Goal: Information Seeking & Learning: Learn about a topic

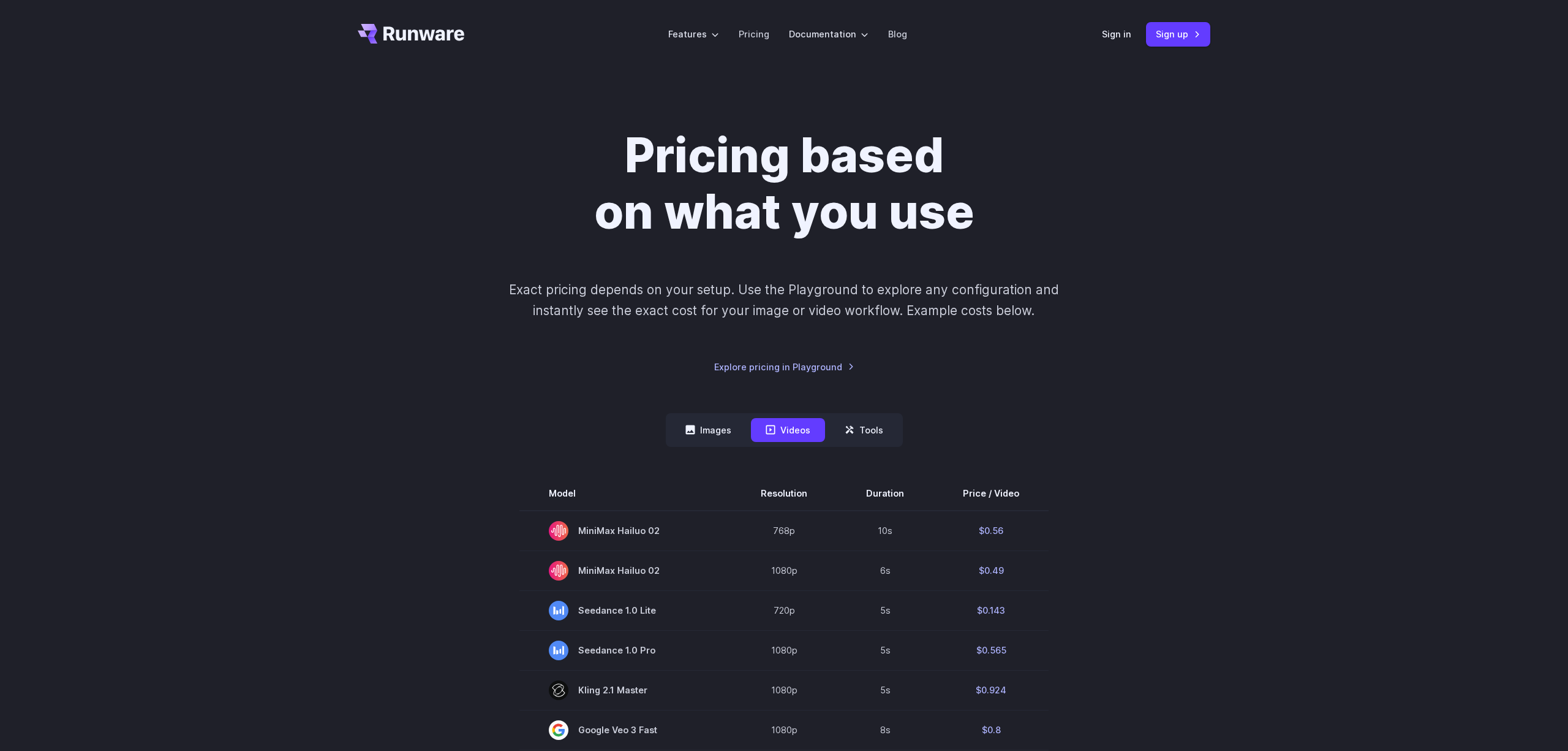
click at [416, 35] on icon "Go to /" at bounding box center [424, 33] width 81 height 14
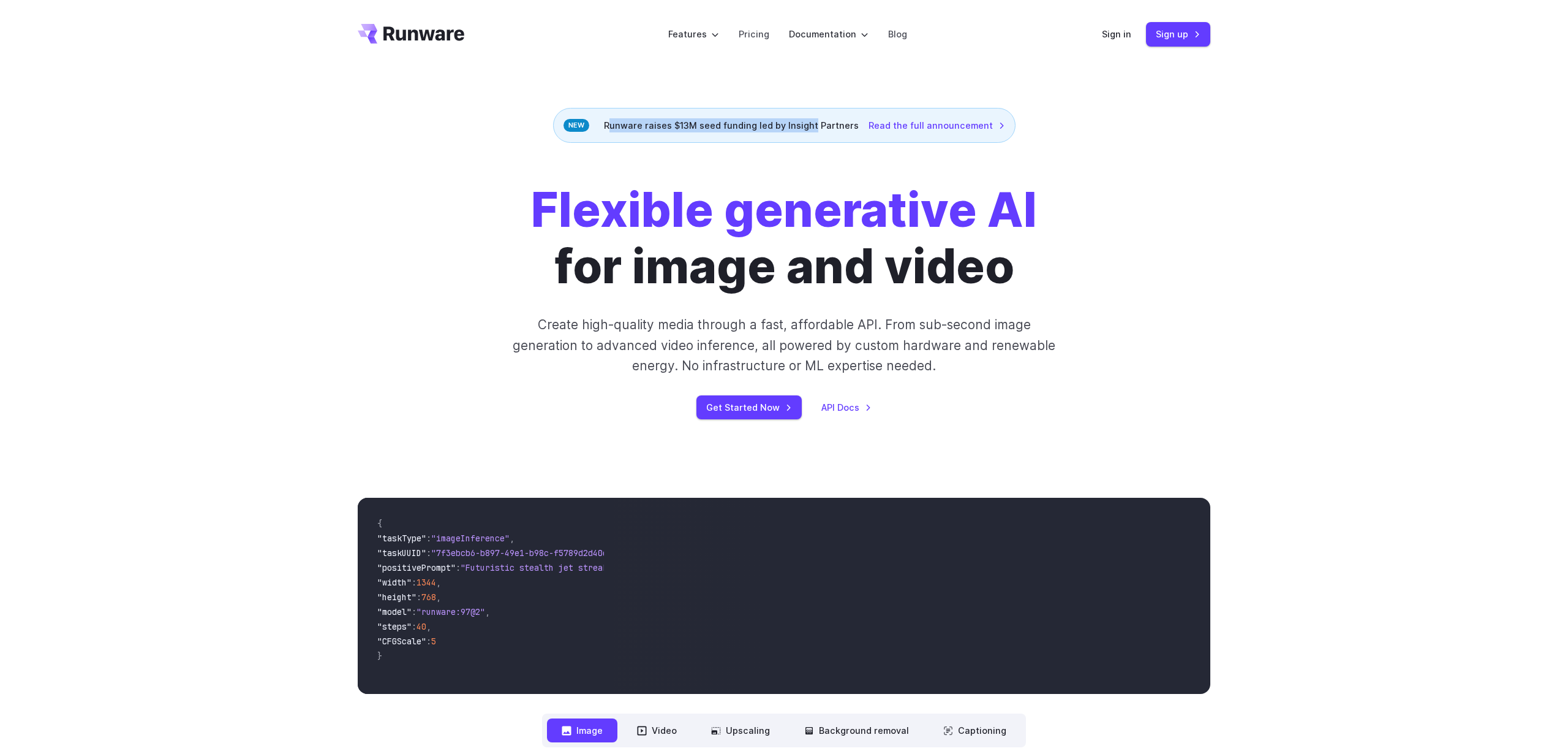
drag, startPoint x: 613, startPoint y: 127, endPoint x: 814, endPoint y: 129, distance: 201.0
click at [814, 129] on div "Runware raises $13M seed funding led by Insight Partners Read the full announce…" at bounding box center [784, 126] width 462 height 35
click at [805, 271] on h1 "Flexible generative AI for image and video" at bounding box center [784, 238] width 506 height 113
click at [911, 309] on div "Flexible generative AI for image and video Create high-quality media through a …" at bounding box center [784, 300] width 683 height 237
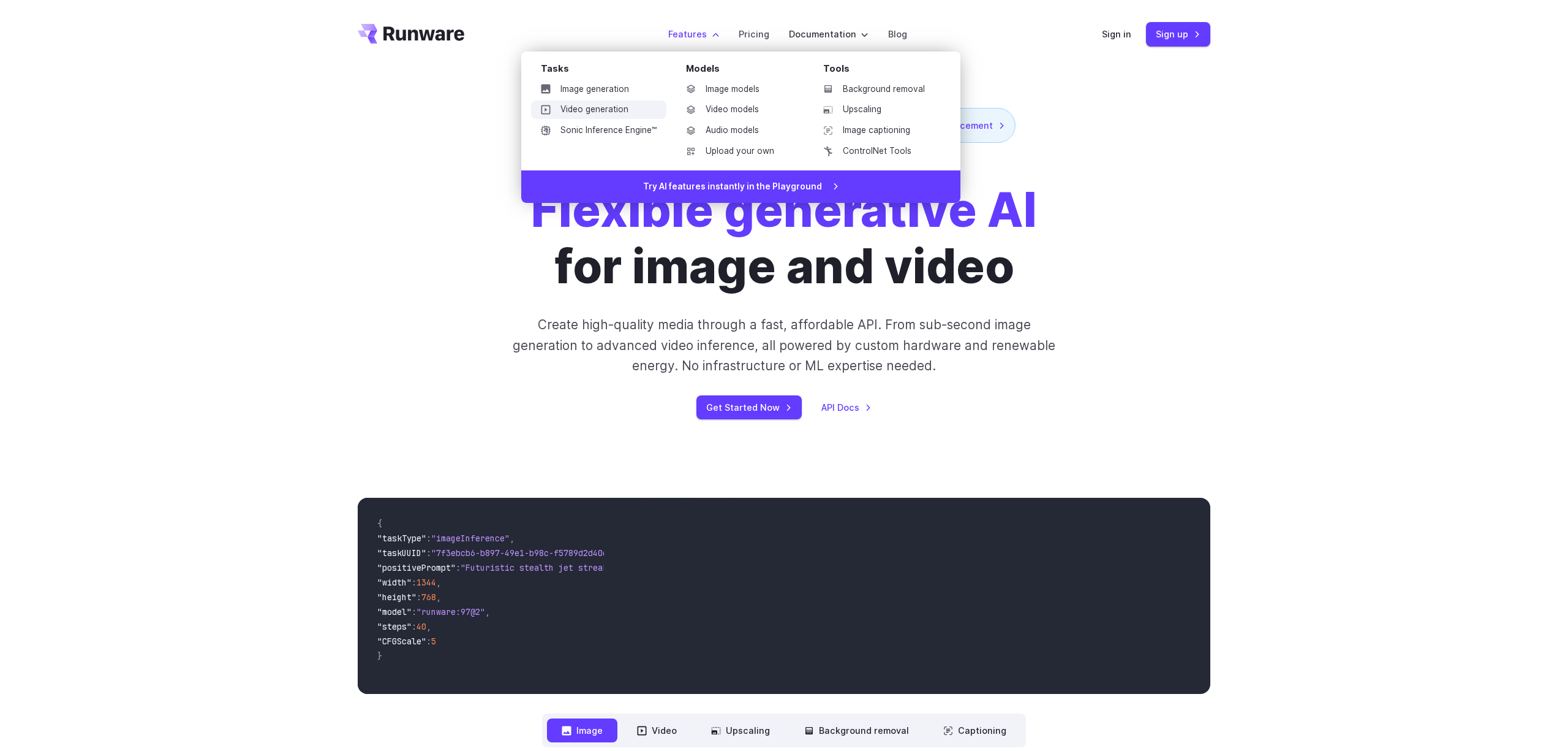
click at [618, 107] on link "Video generation" at bounding box center [599, 109] width 136 height 18
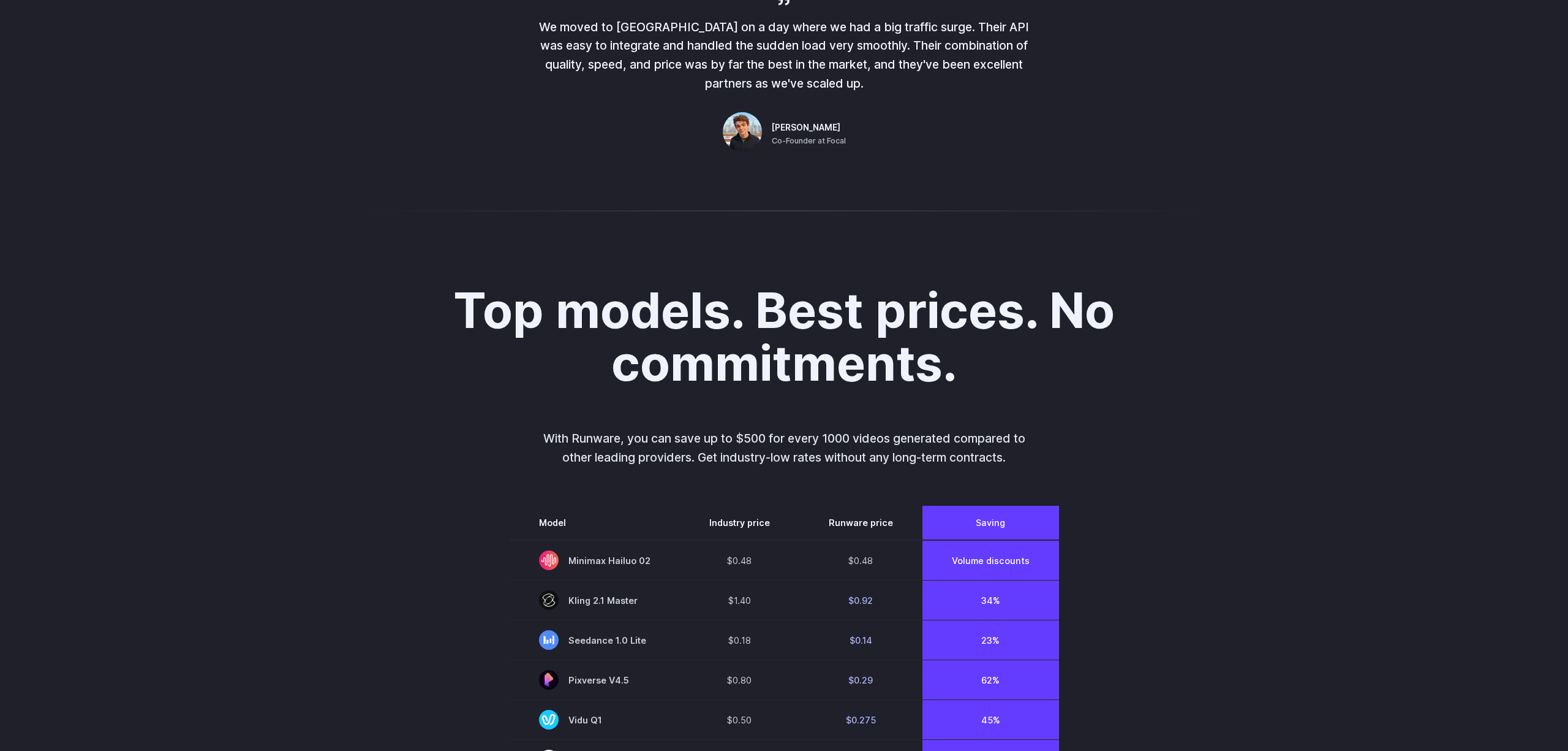
scroll to position [748, 0]
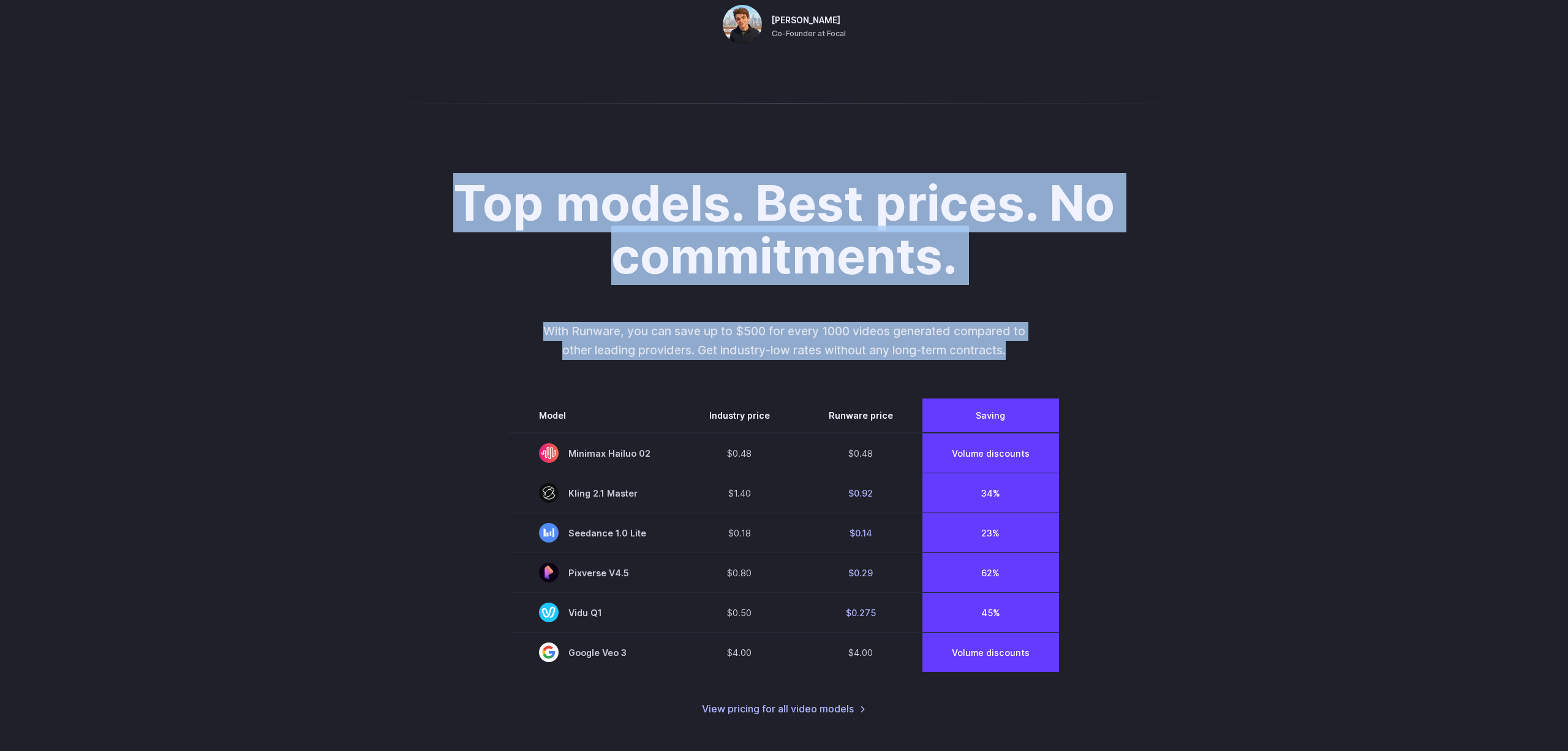
drag, startPoint x: 458, startPoint y: 202, endPoint x: 1089, endPoint y: 382, distance: 656.2
click at [1089, 376] on div "Top models. Best prices. No commitments. With Runware, you can save up to $500 …" at bounding box center [784, 446] width 852 height 541
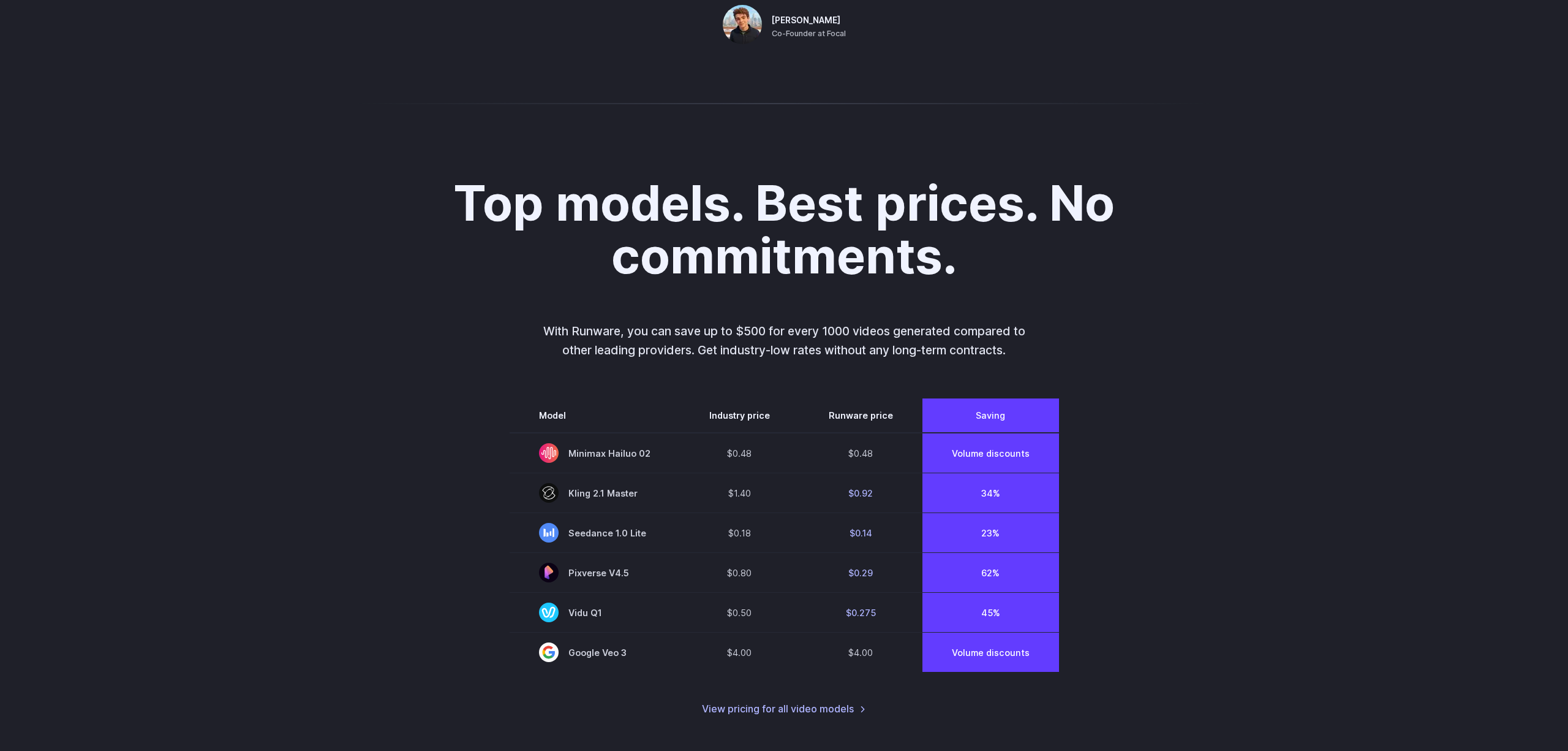
click at [1091, 497] on div "Top models. Best prices. No commitments. With Runware, you can save up to $500 …" at bounding box center [784, 446] width 852 height 541
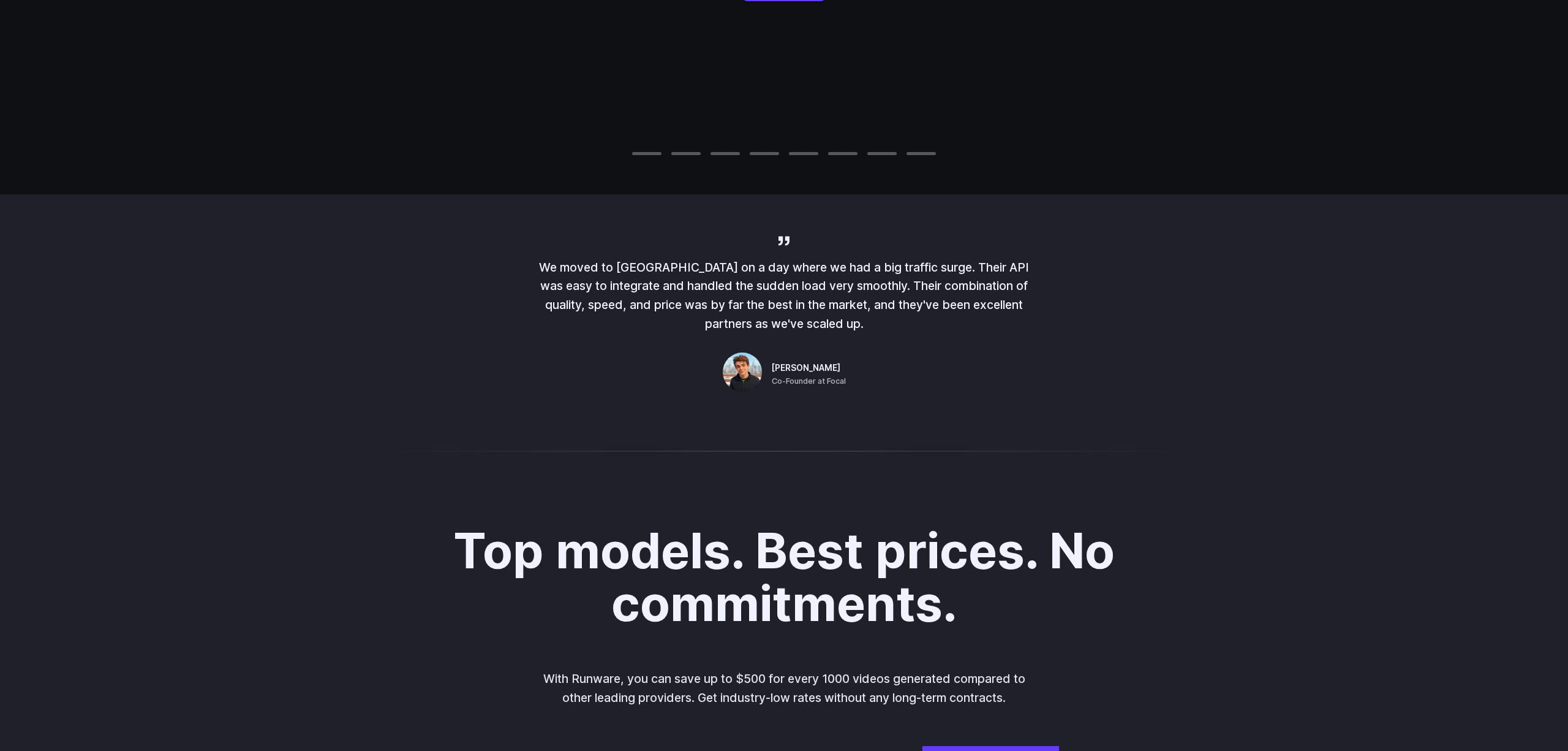
scroll to position [0, 0]
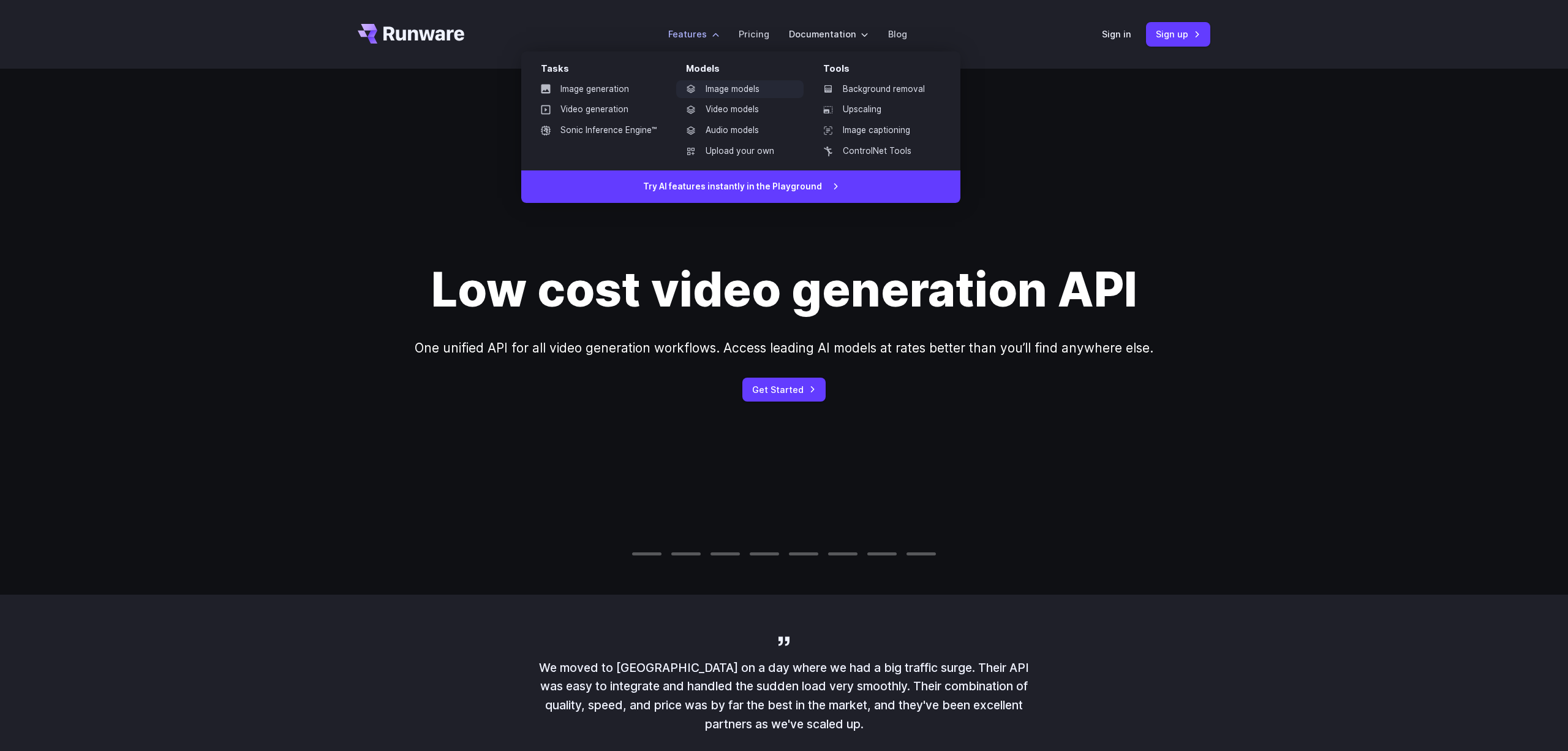
click at [739, 84] on link "Image models" at bounding box center [740, 89] width 128 height 18
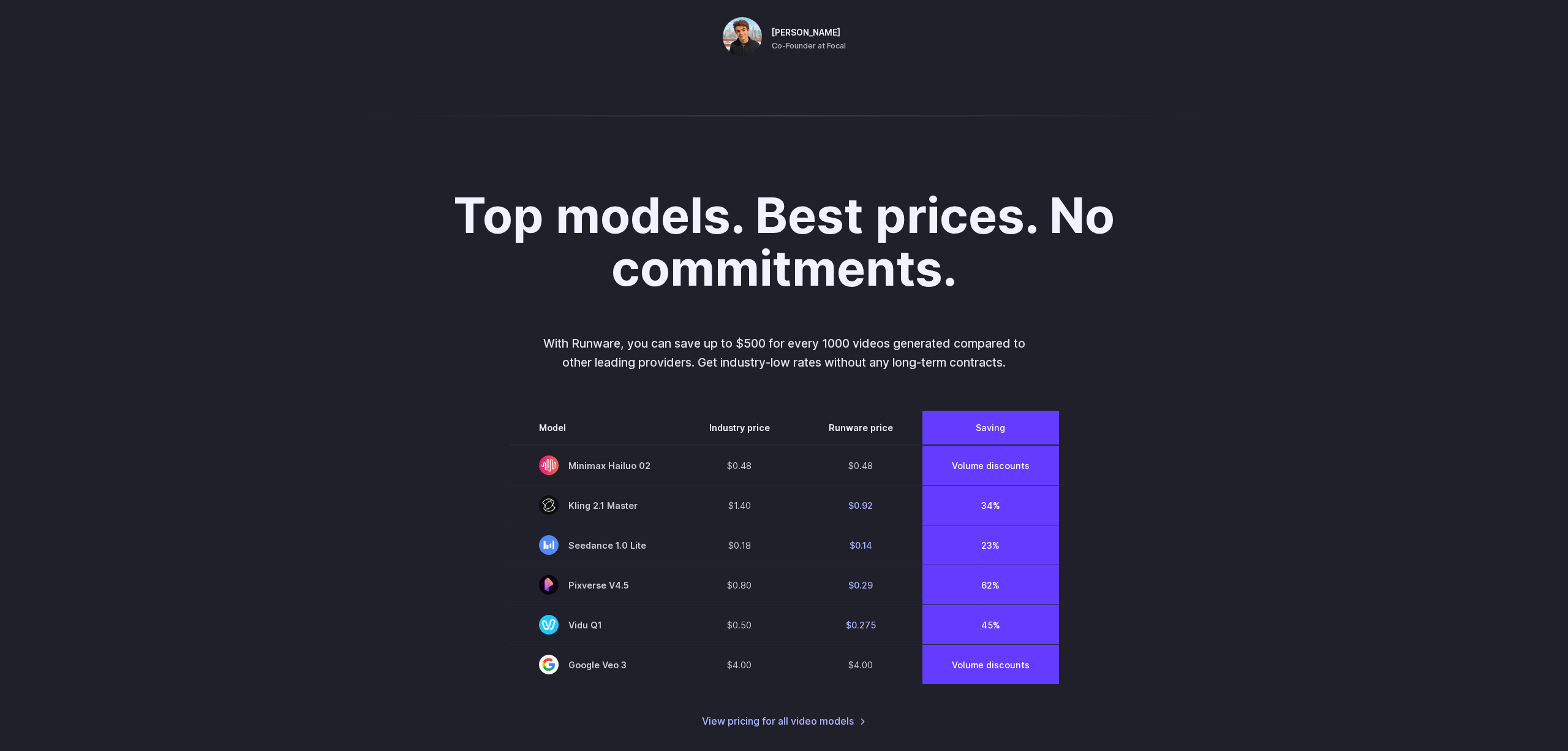
scroll to position [888, 0]
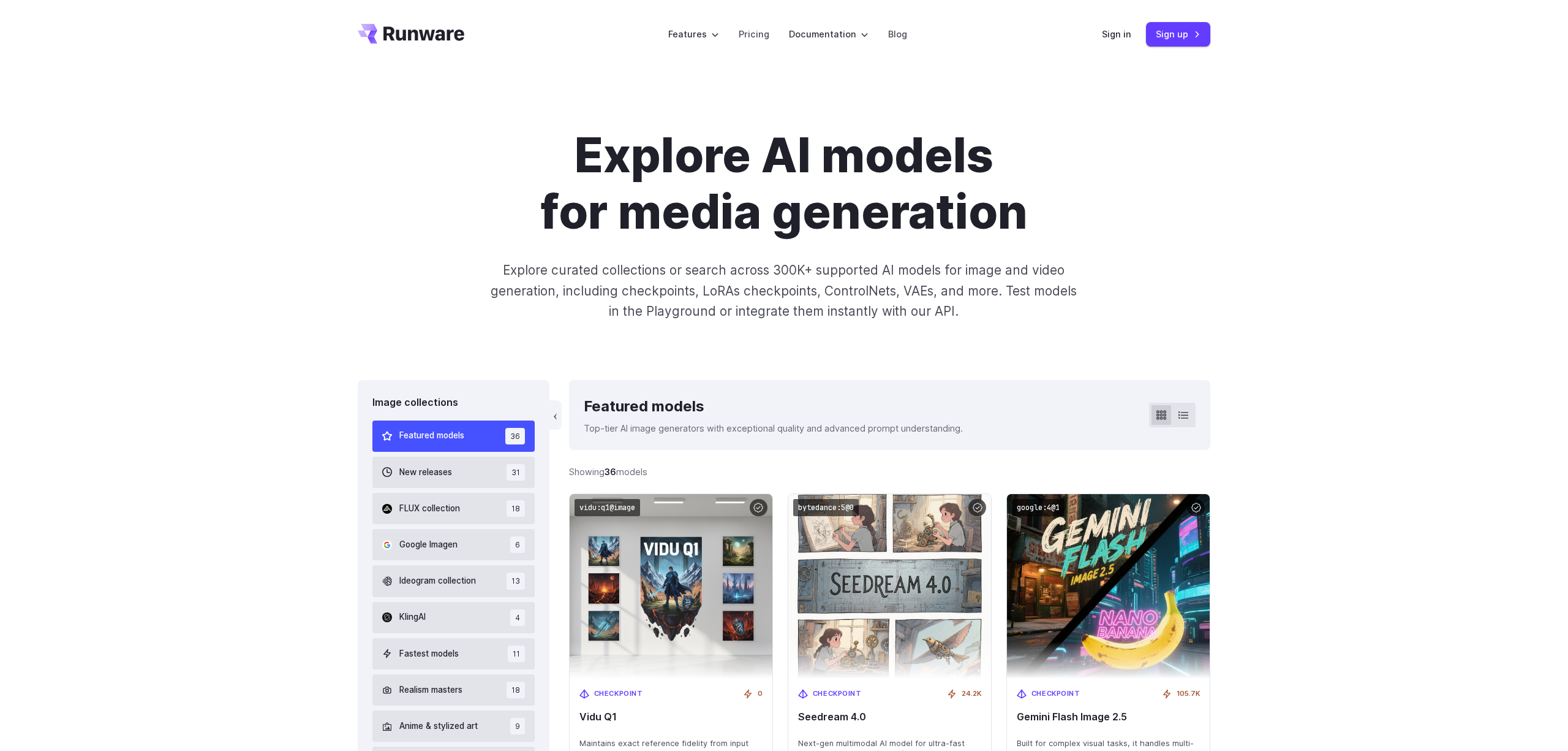
click at [423, 31] on icon "Go to /" at bounding box center [411, 33] width 106 height 19
